Goal: Ask a question: Seek information or help from site administrators or community

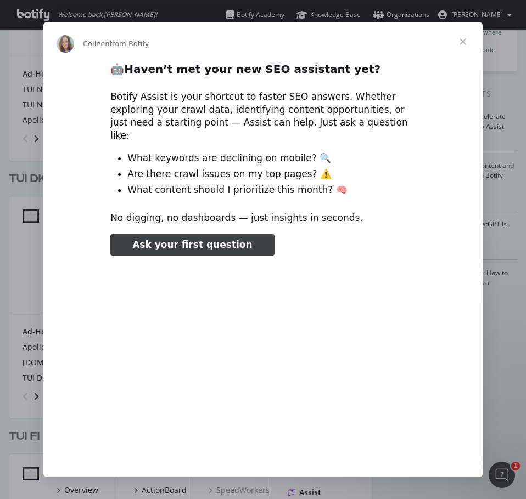
type input "44937"
click at [460, 38] on span "Close" at bounding box center [463, 42] width 40 height 40
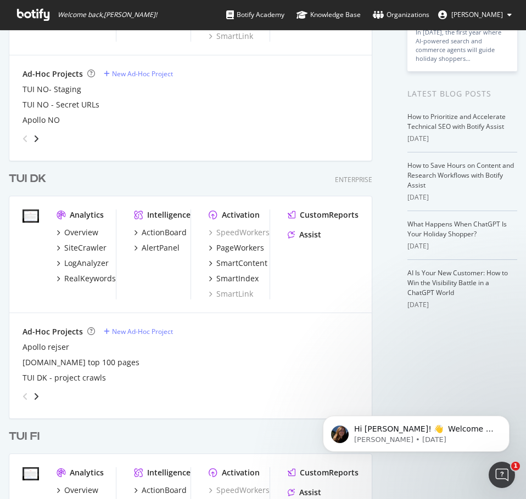
click at [28, 185] on div "TUI DK" at bounding box center [27, 179] width 37 height 16
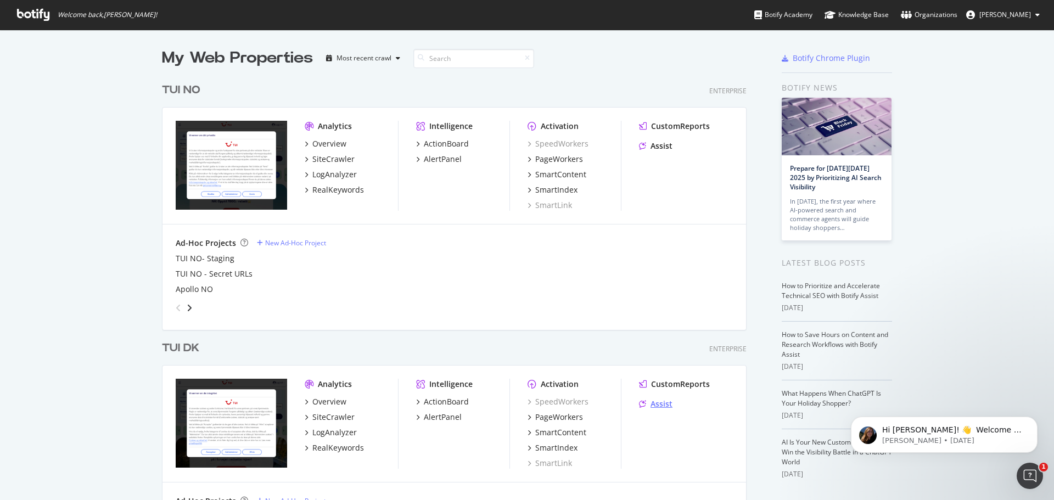
click at [662, 403] on div "Assist" at bounding box center [661, 403] width 22 height 11
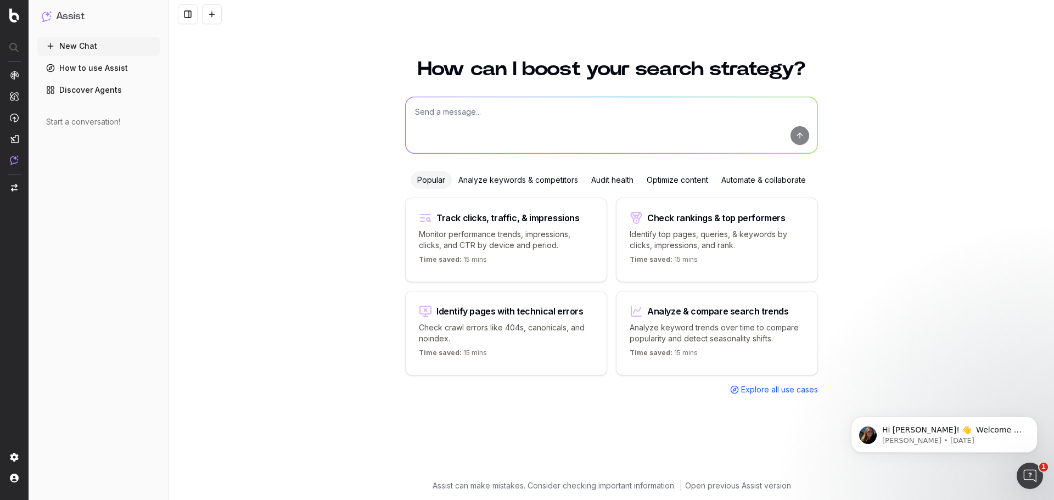
click at [580, 119] on textarea at bounding box center [612, 125] width 412 height 56
type textarea "how do I download the botify side bar?"
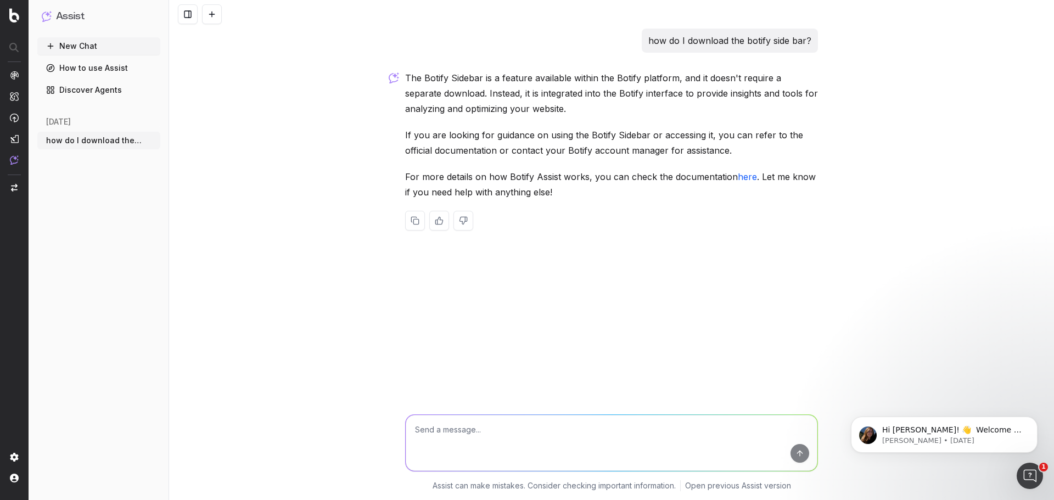
click at [743, 175] on link "here" at bounding box center [747, 176] width 19 height 11
click at [14, 455] on img at bounding box center [14, 457] width 9 height 9
click at [933, 441] on p "[PERSON_NAME] • [DATE]" at bounding box center [953, 441] width 142 height 10
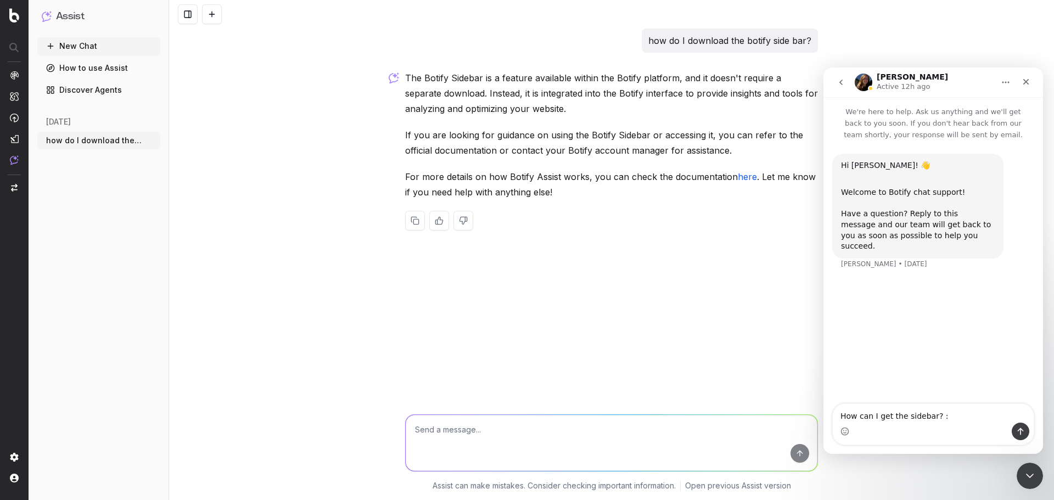
type textarea "How can I get the sidebar? :)"
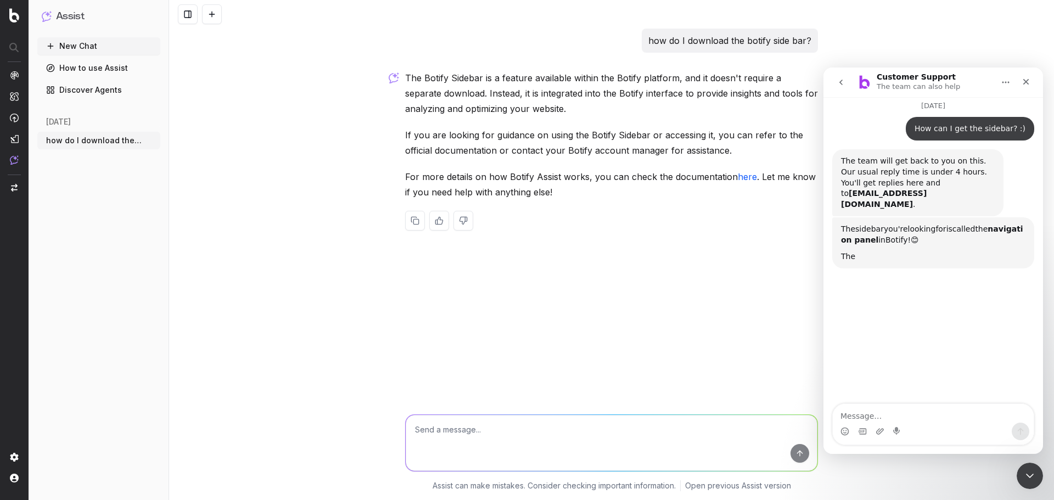
scroll to position [166, 0]
click at [933, 422] on textarea "Message…" at bounding box center [932, 413] width 201 height 19
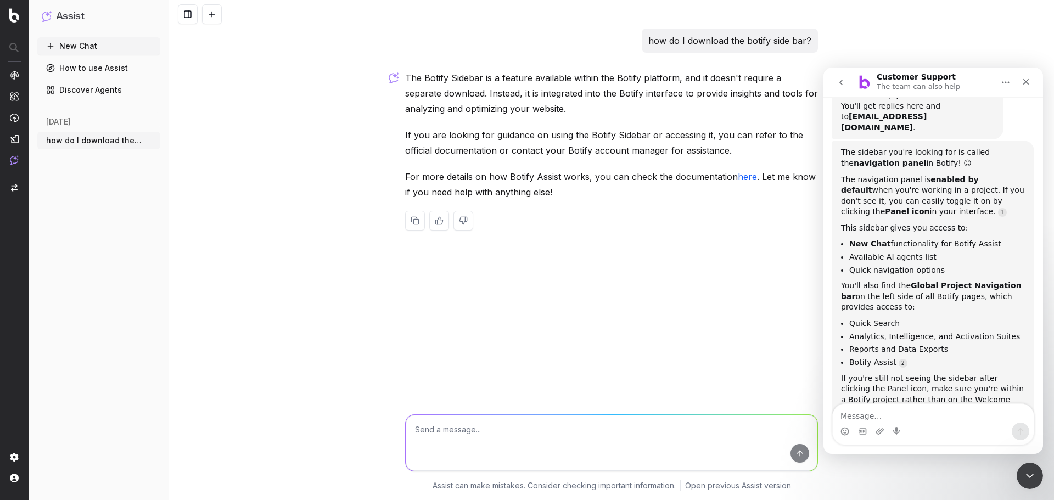
scroll to position [257, 0]
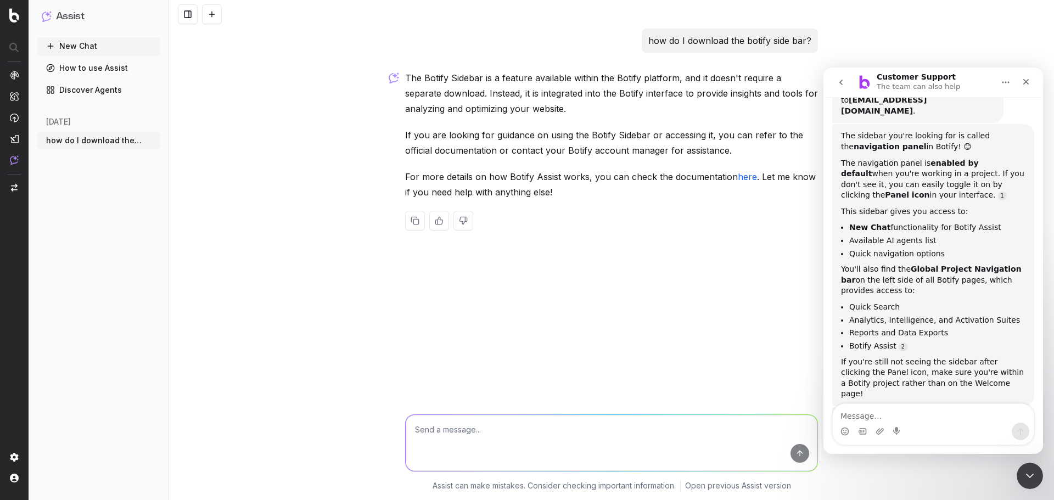
click at [929, 190] on b "Panel icon" at bounding box center [907, 194] width 44 height 9
click at [14, 187] on img "button" at bounding box center [14, 188] width 7 height 8
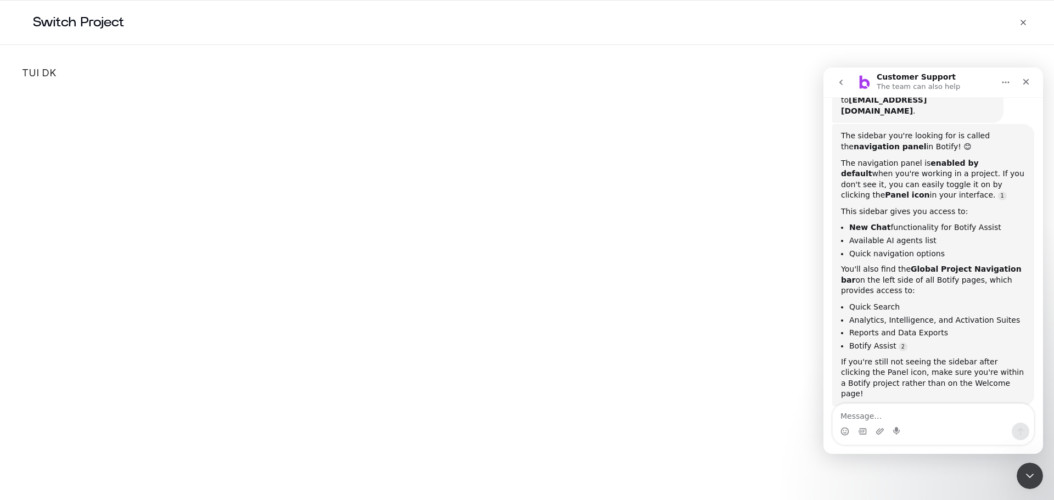
click at [33, 75] on link "TUI DK" at bounding box center [527, 73] width 1010 height 12
click at [1028, 20] on h2 "Switch Project" at bounding box center [537, 23] width 1034 height 44
click at [1023, 20] on icon "button" at bounding box center [1022, 22] width 9 height 9
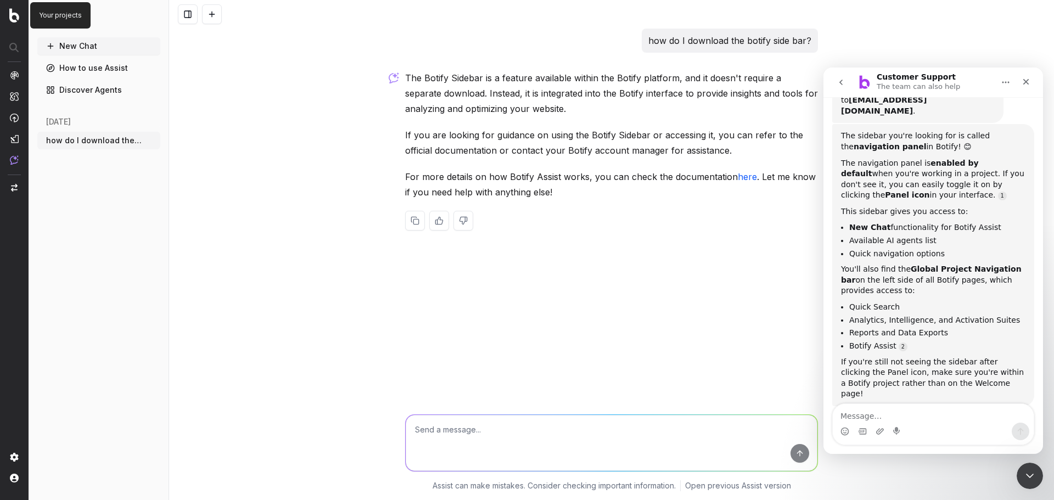
click at [11, 13] on img at bounding box center [14, 15] width 10 height 14
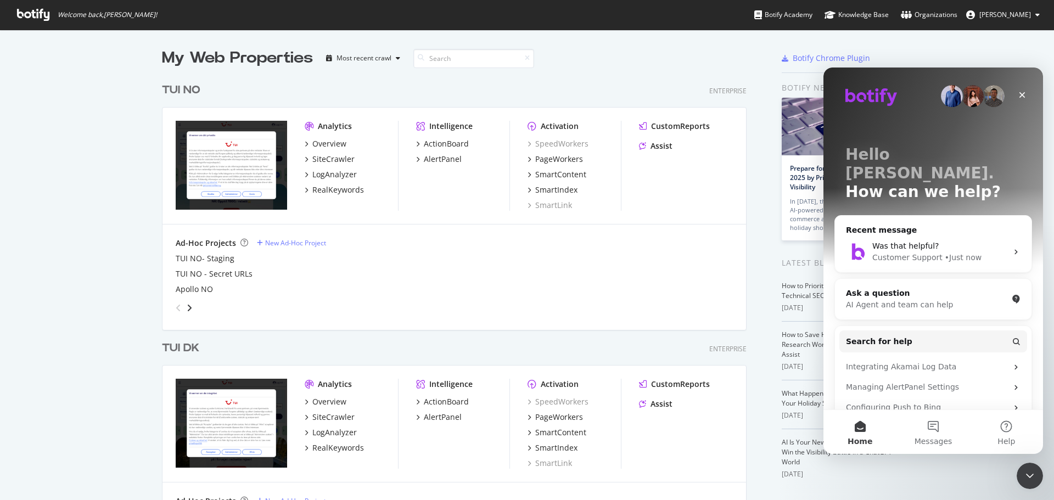
click at [182, 348] on div "TUI DK" at bounding box center [180, 348] width 37 height 16
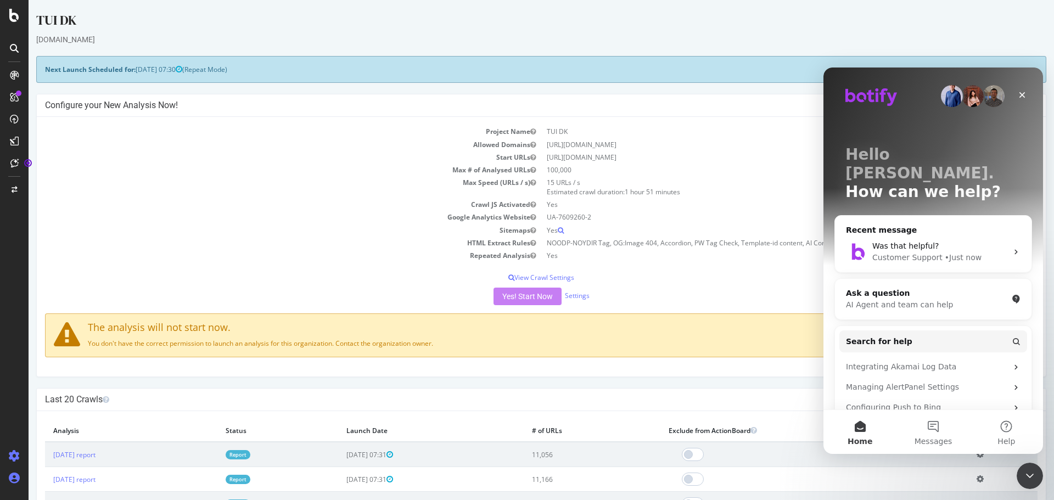
click at [14, 473] on icon at bounding box center [14, 477] width 11 height 11
click at [73, 420] on div "Profile" at bounding box center [79, 417] width 98 height 15
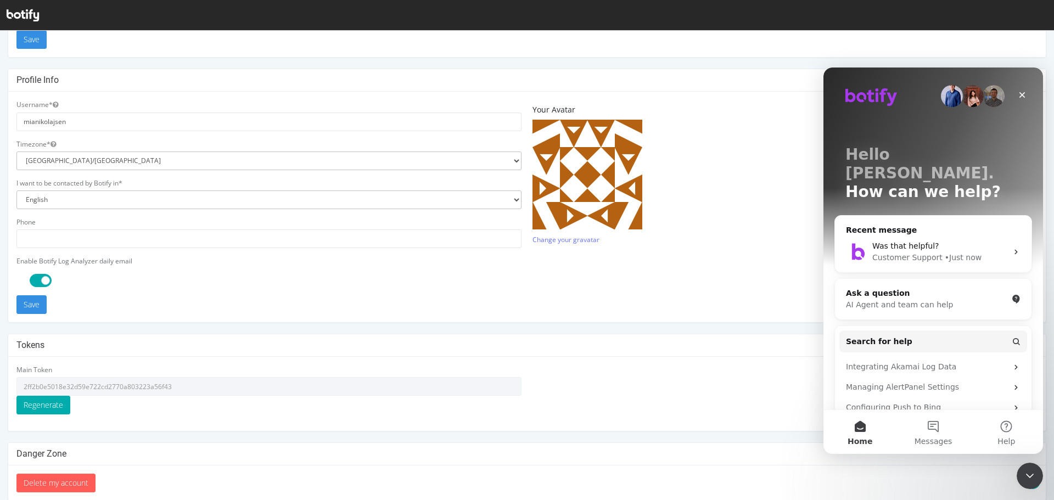
scroll to position [221, 0]
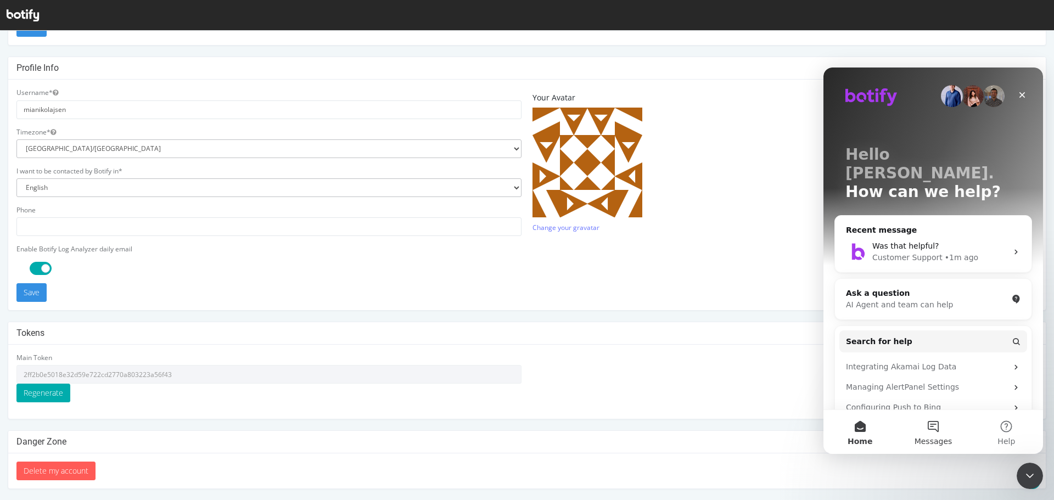
click at [944, 433] on button "Messages" at bounding box center [932, 432] width 73 height 44
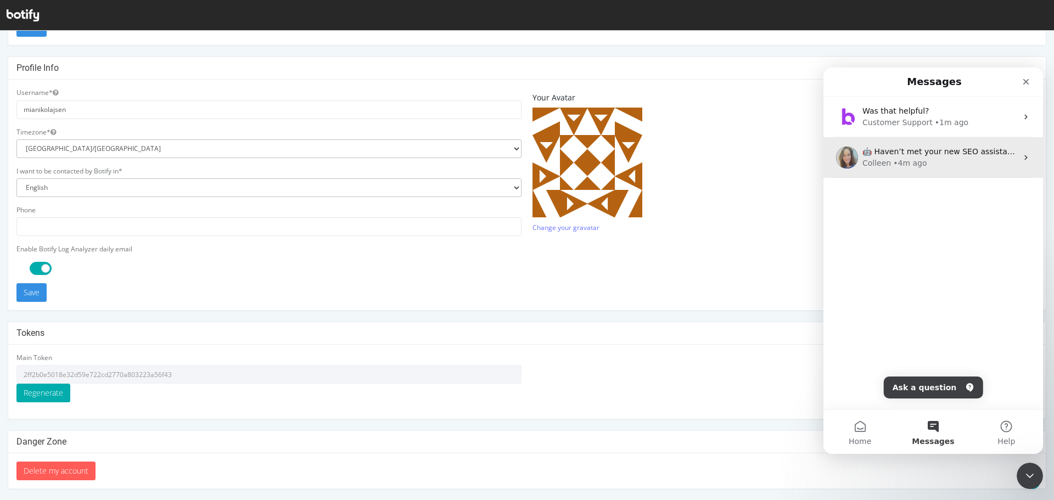
click at [911, 166] on div "• 4m ago" at bounding box center [909, 163] width 33 height 12
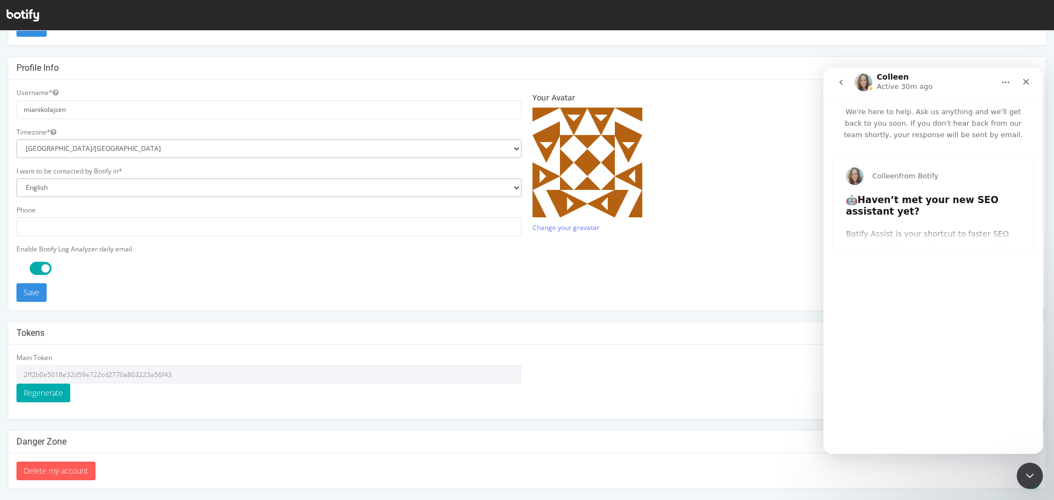
type input "26112"
click at [842, 87] on button "go back" at bounding box center [840, 82] width 21 height 21
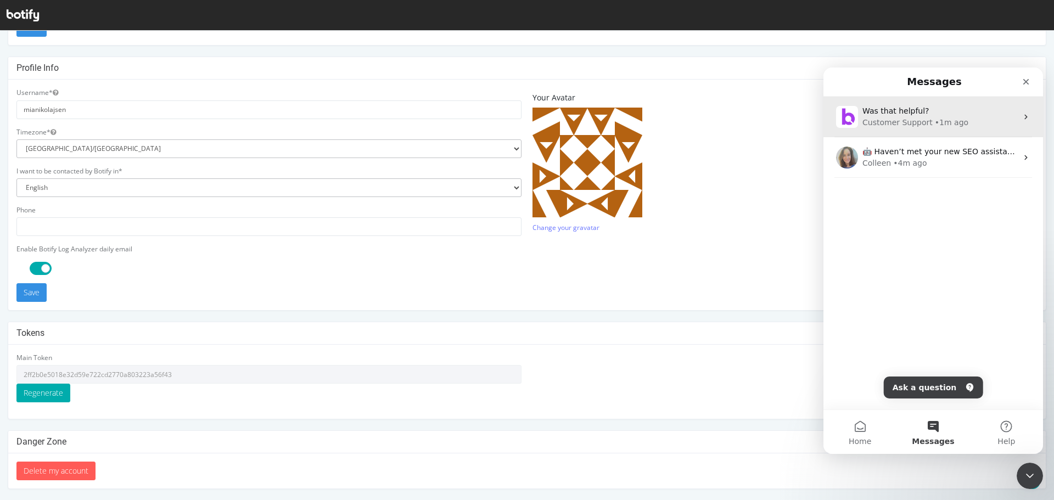
click at [936, 112] on div "Was that helpful?" at bounding box center [939, 111] width 155 height 12
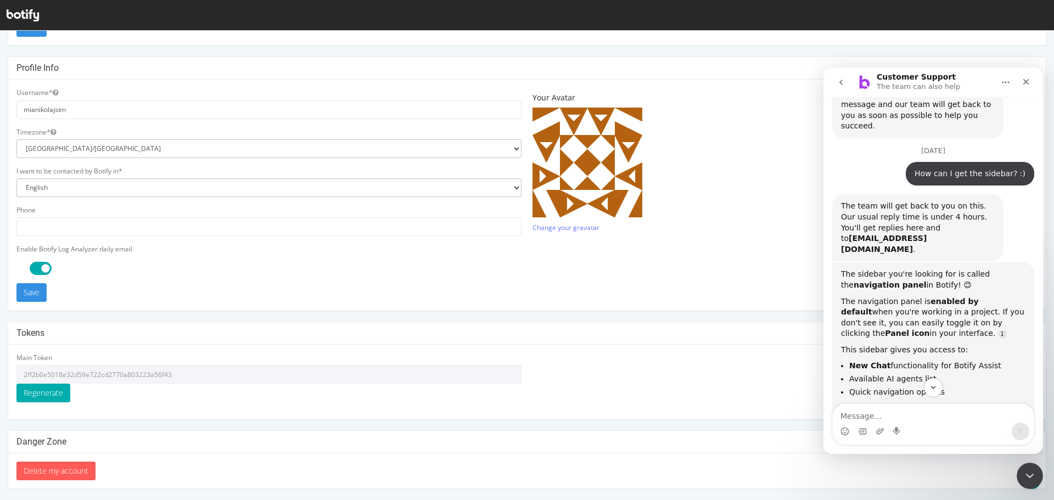
scroll to position [126, 0]
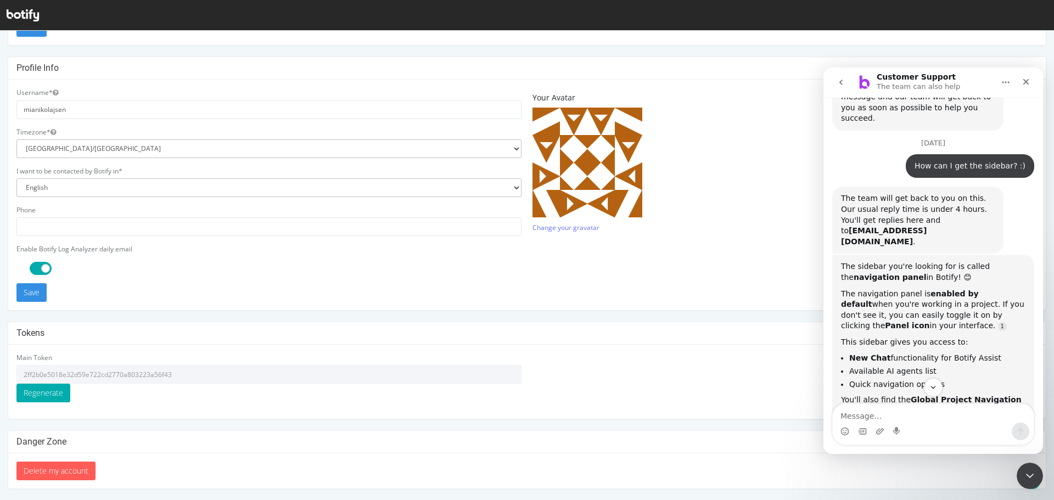
click at [966, 337] on div "This sidebar gives you access to:" at bounding box center [933, 342] width 184 height 11
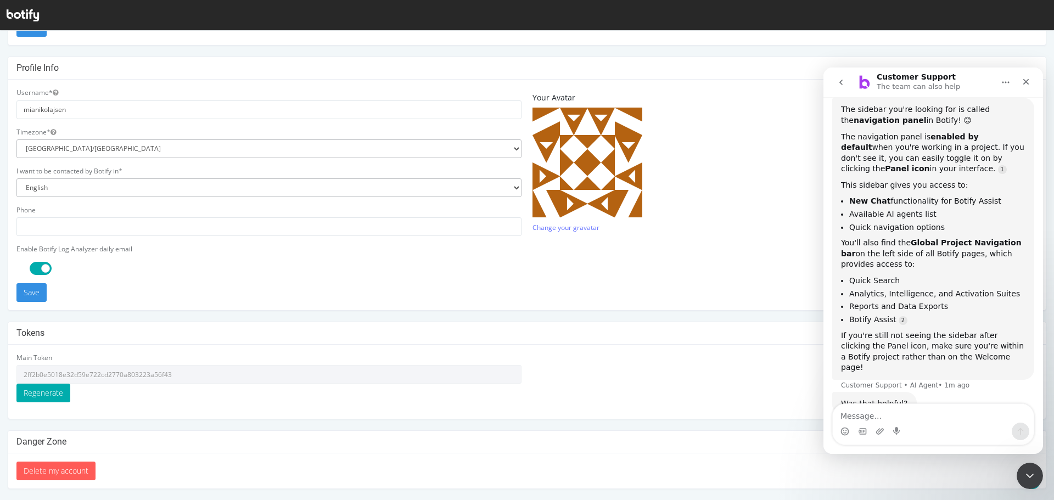
scroll to position [288, 0]
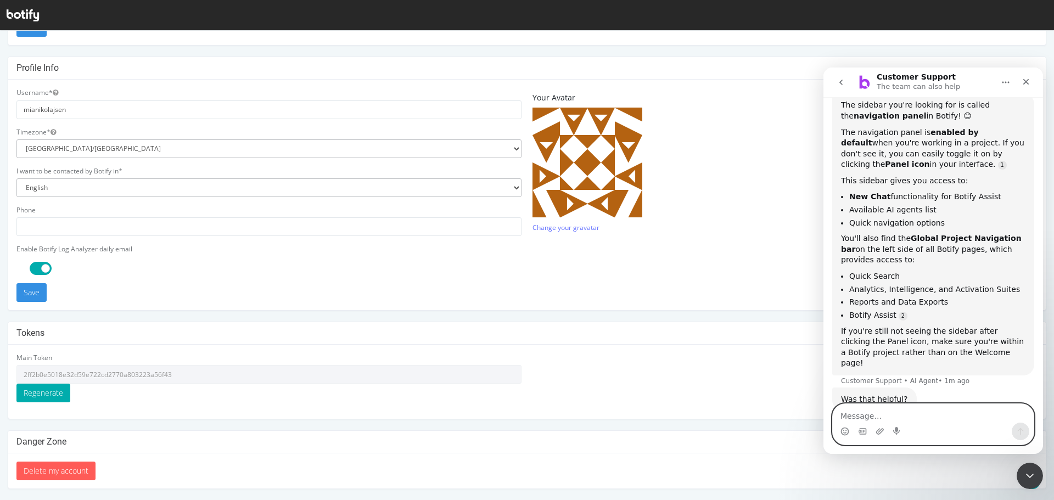
click at [913, 413] on textarea "Message…" at bounding box center [932, 413] width 201 height 19
type textarea "No"
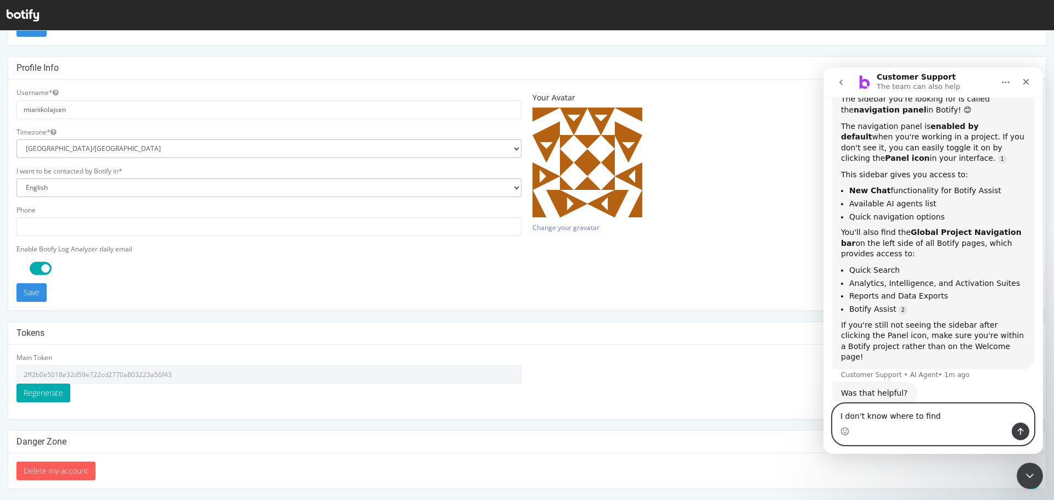
scroll to position [252, 0]
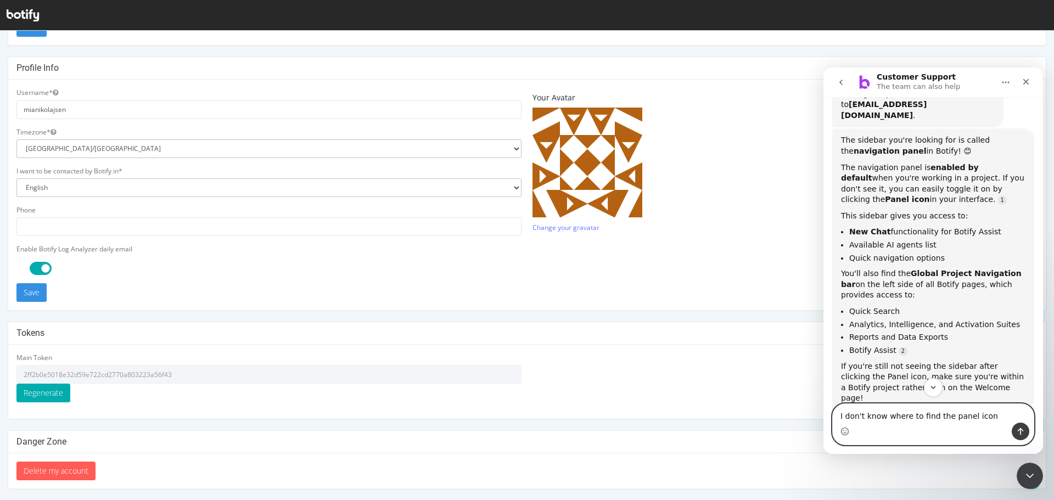
type textarea "I don't know where to find the panel icon?"
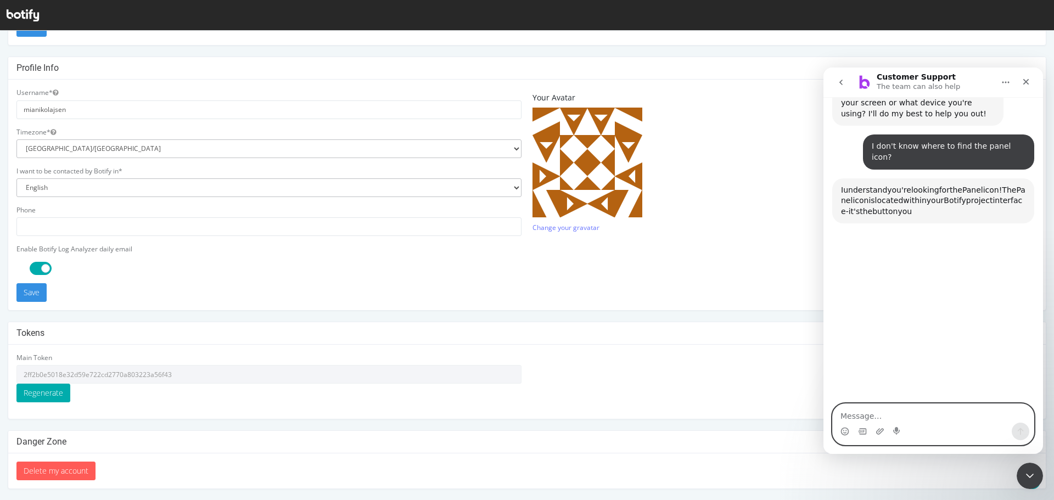
scroll to position [680, 0]
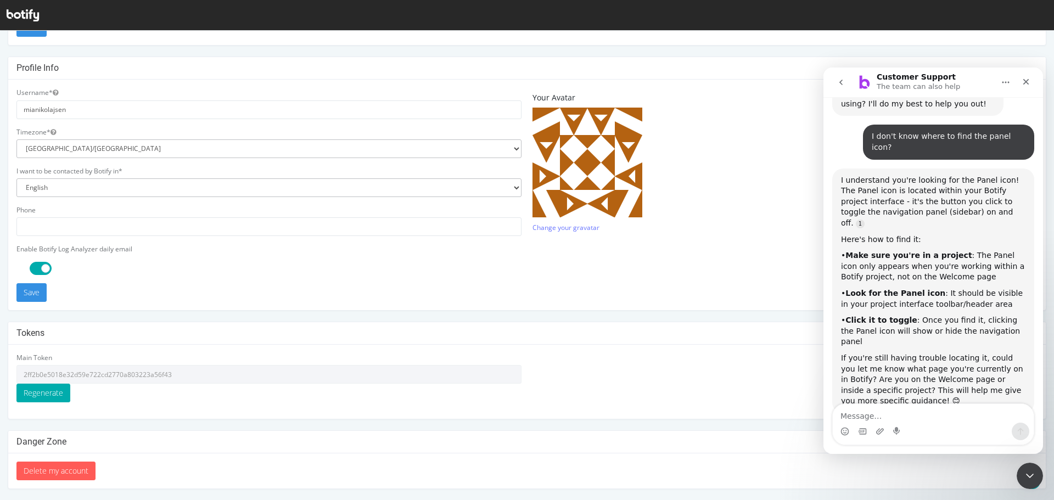
click at [22, 18] on icon at bounding box center [23, 15] width 32 height 12
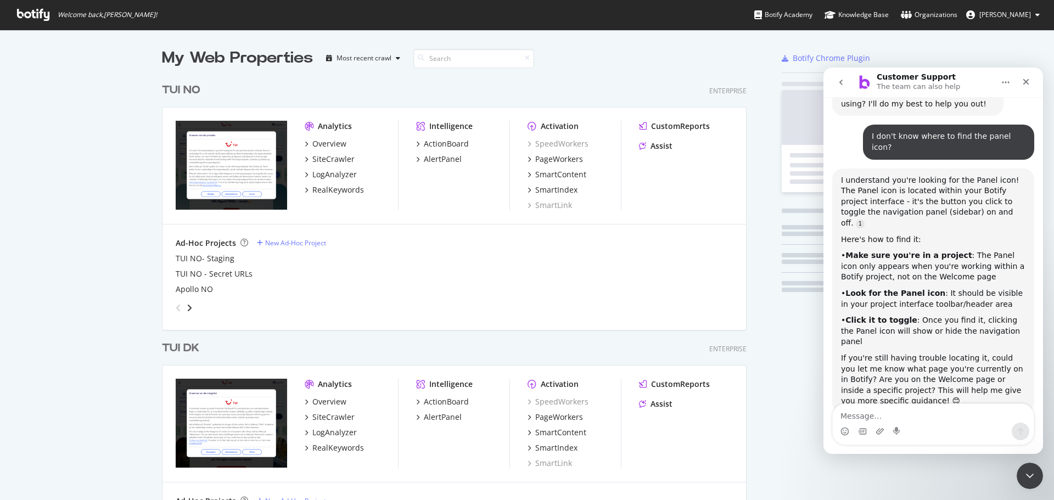
scroll to position [492, 1037]
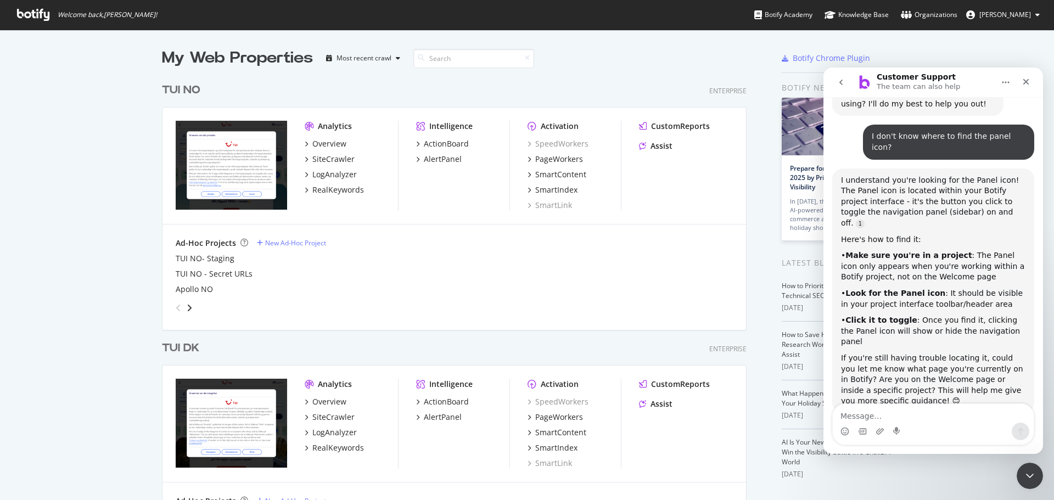
click at [173, 347] on div "TUI DK" at bounding box center [180, 348] width 37 height 16
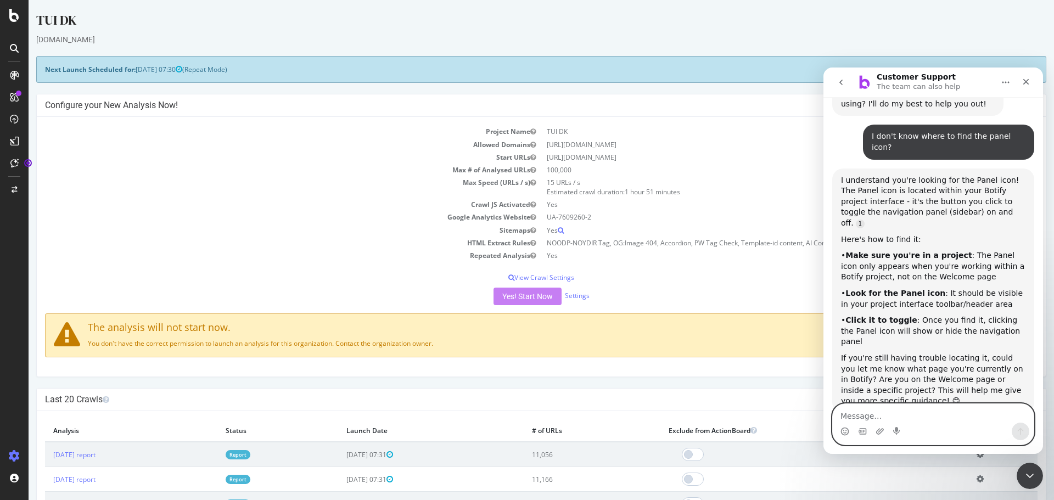
click at [859, 415] on textarea "Message…" at bounding box center [932, 413] width 201 height 19
type textarea "I am in a project"
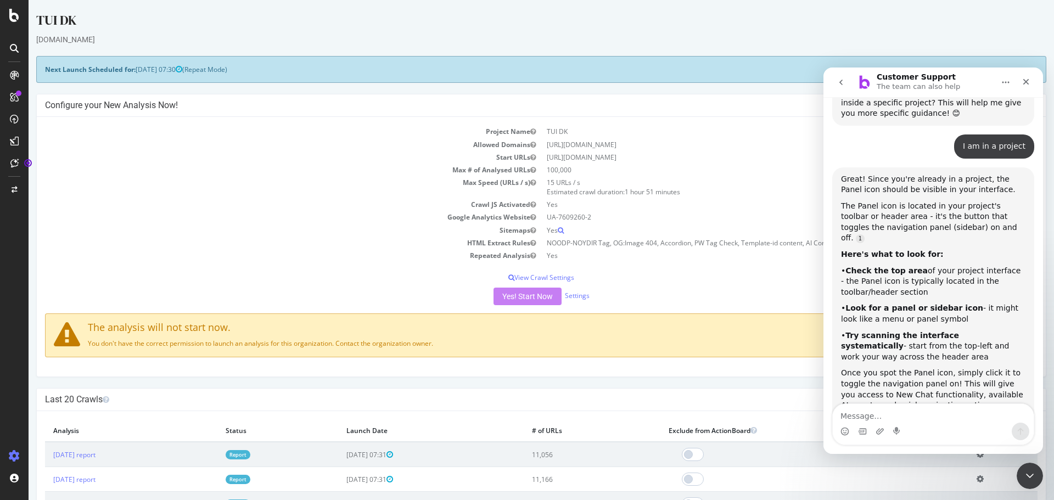
click at [12, 71] on icon at bounding box center [14, 75] width 9 height 9
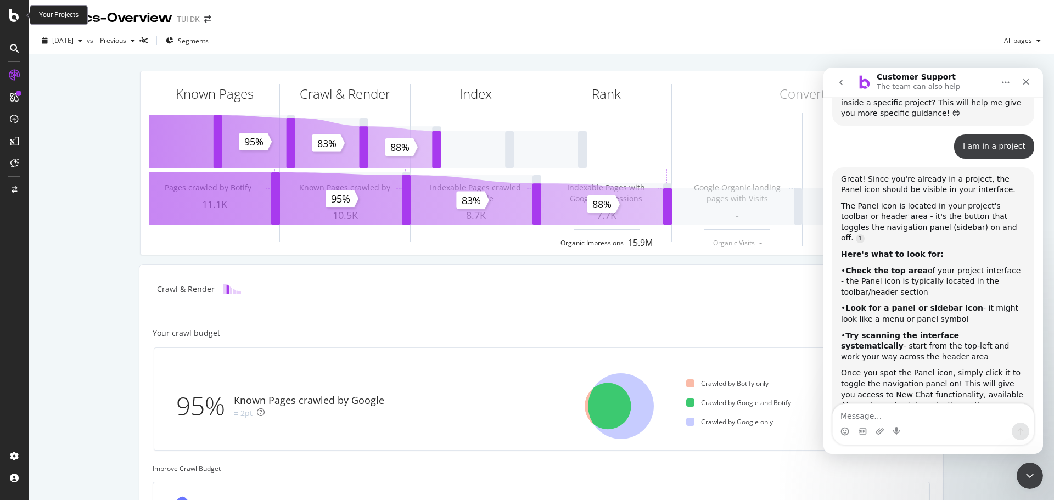
click at [10, 21] on icon at bounding box center [14, 15] width 10 height 13
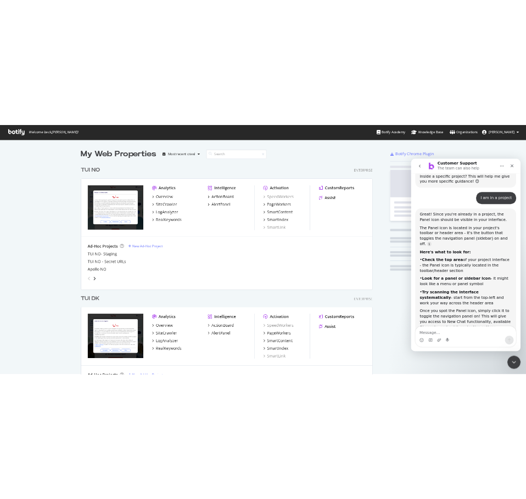
scroll to position [492, 1037]
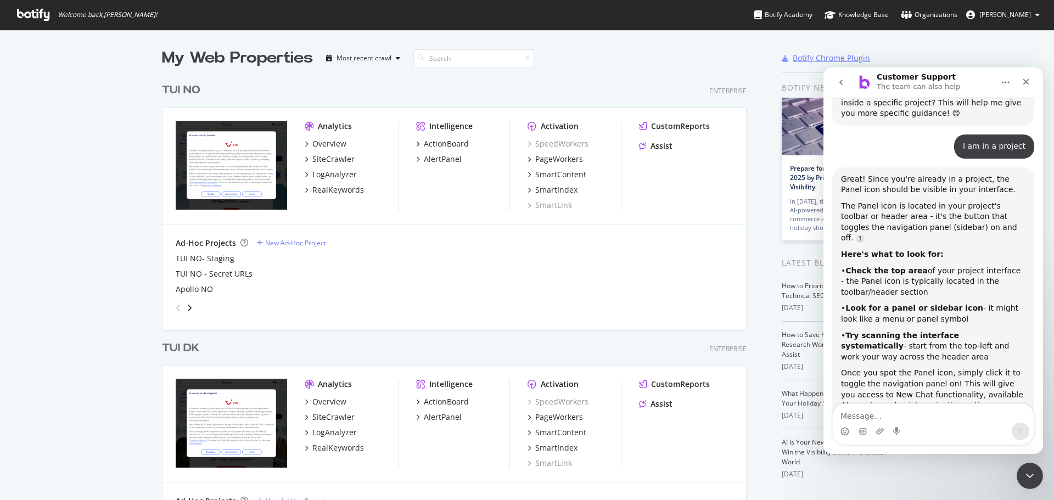
click at [801, 60] on div "Botify Chrome Plugin" at bounding box center [830, 58] width 77 height 11
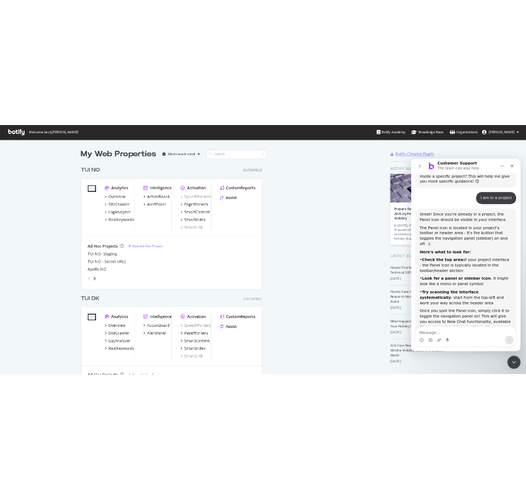
scroll to position [9, 9]
